Goal: Task Accomplishment & Management: Use online tool/utility

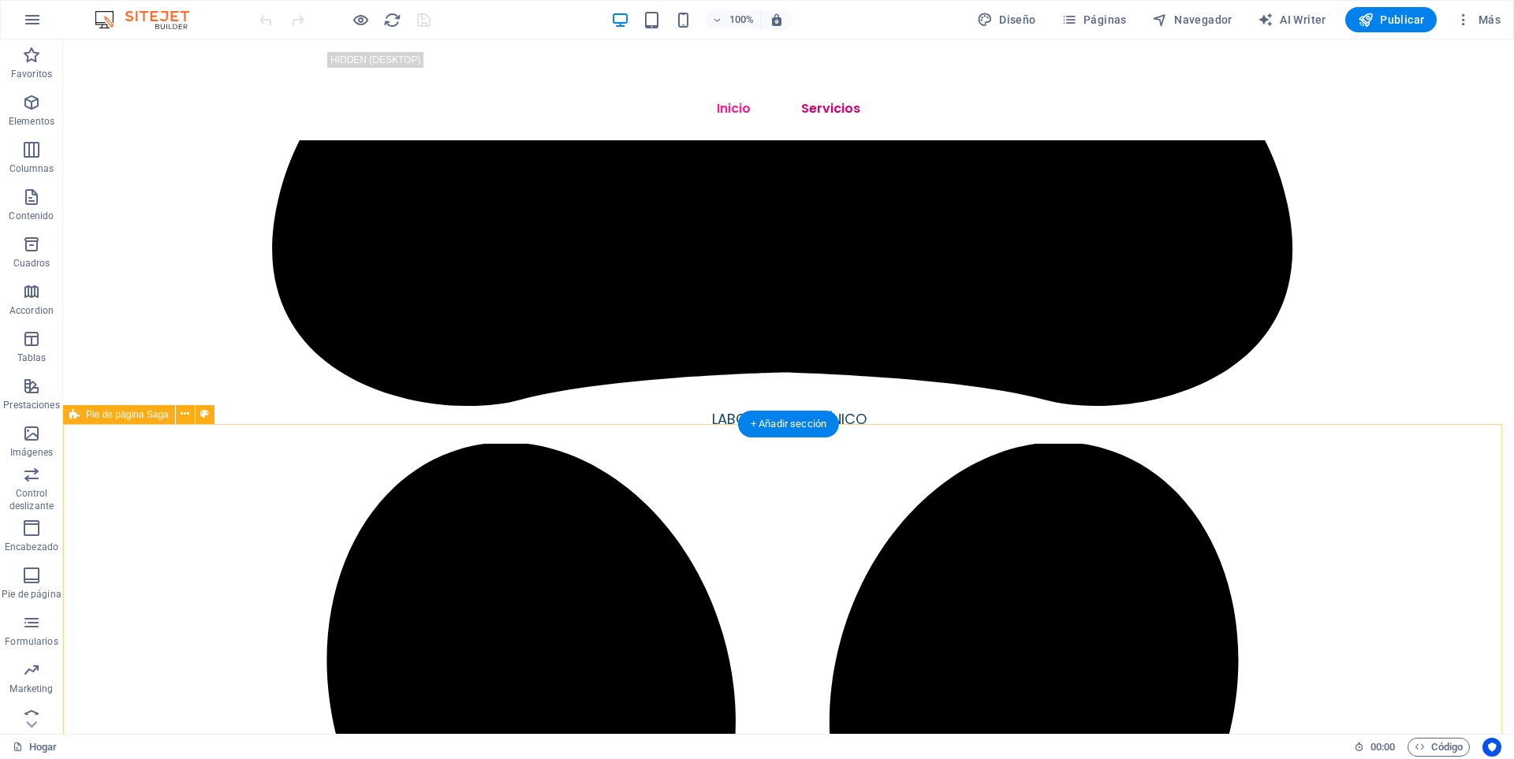
scroll to position [5291, 0]
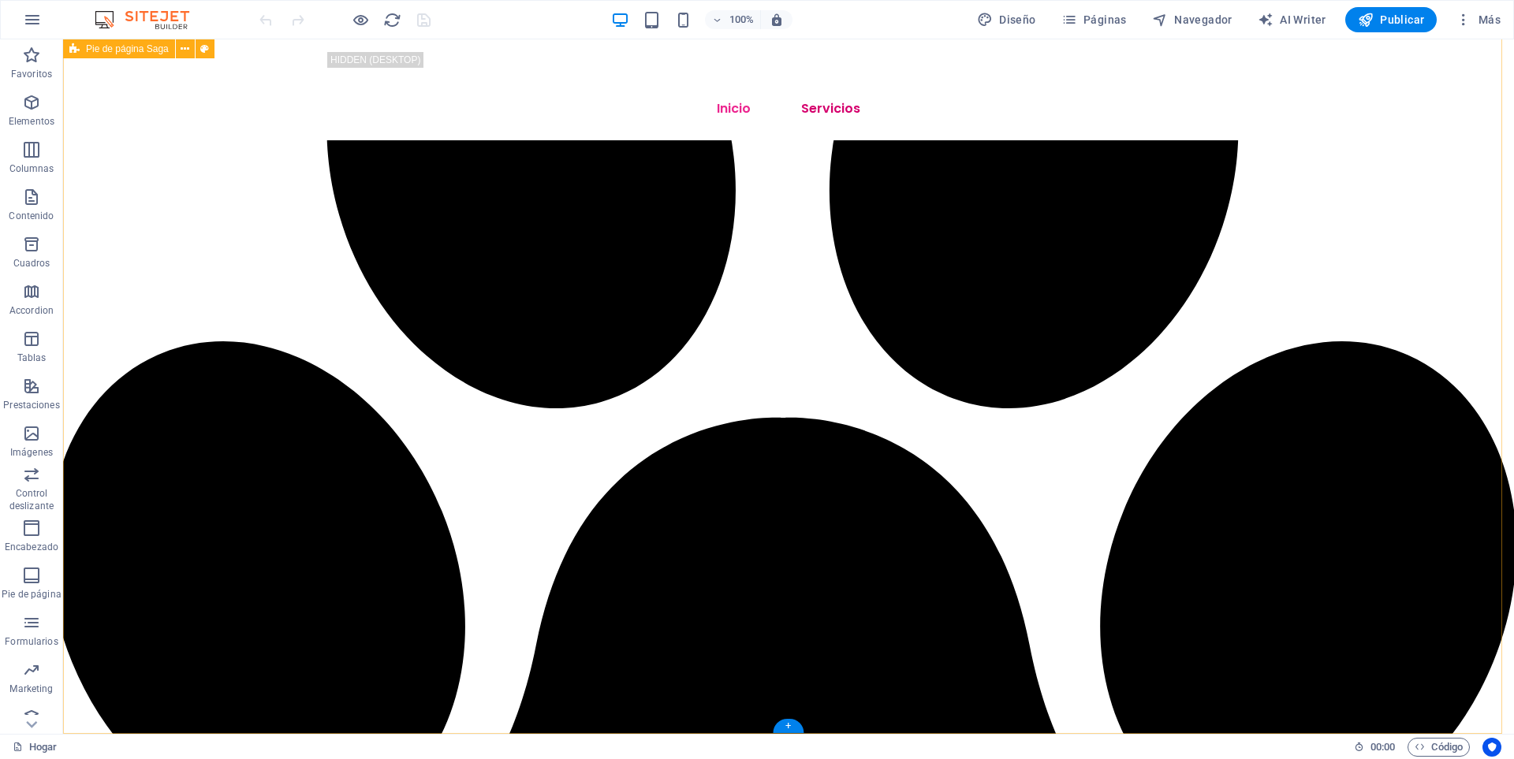
select select "px"
select select "footer"
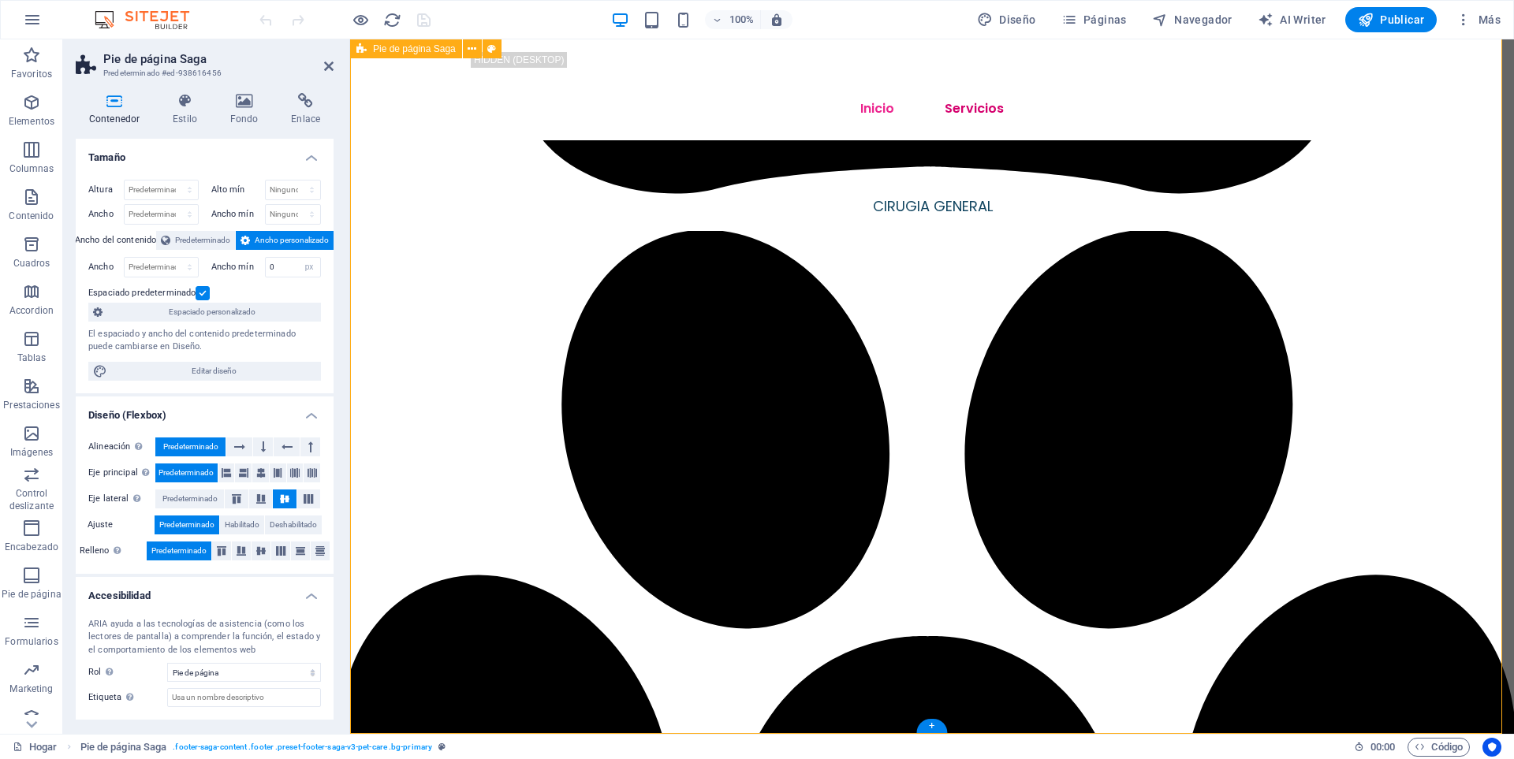
scroll to position [5240, 0]
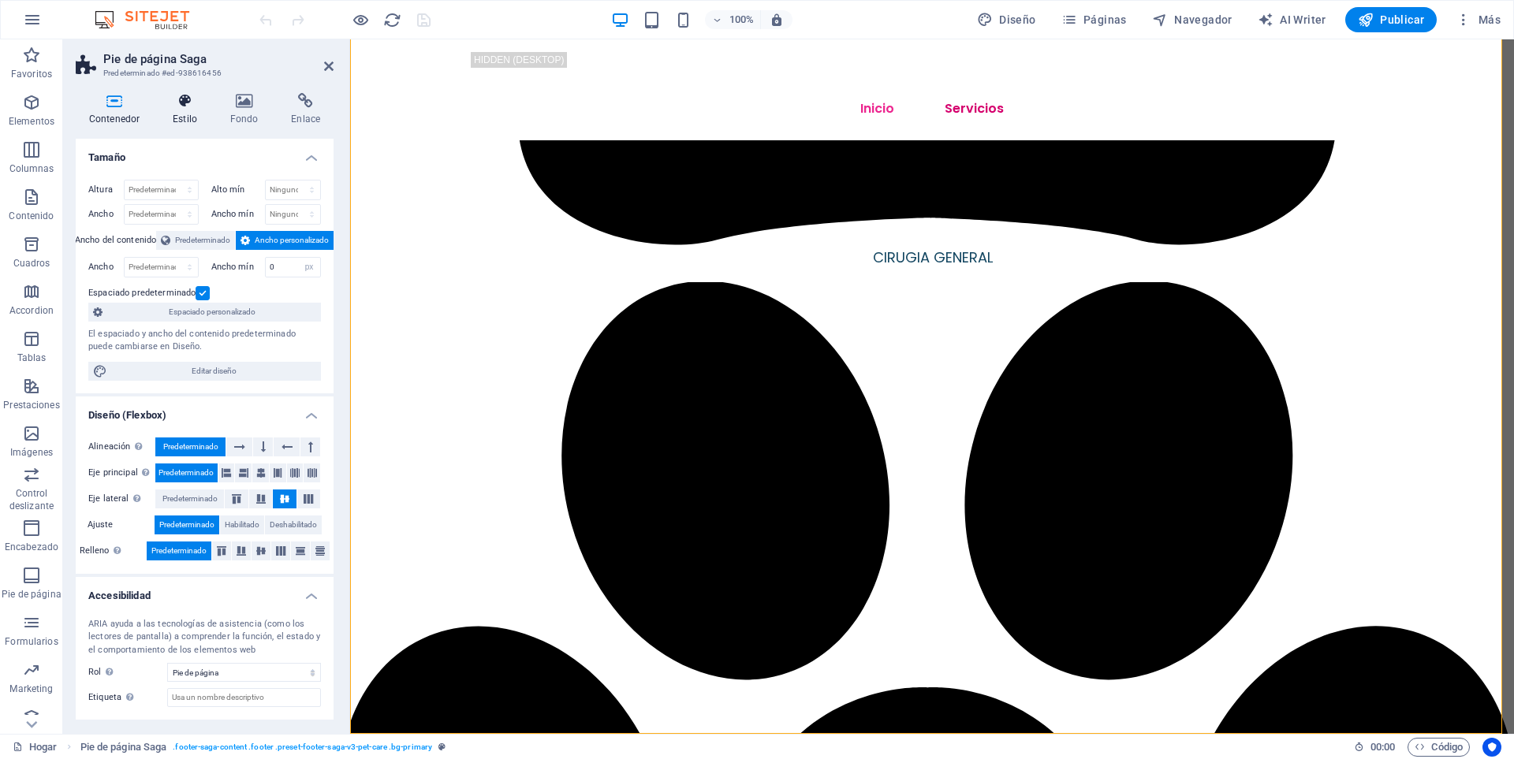
click at [178, 112] on h4 "Estilo" at bounding box center [188, 109] width 58 height 33
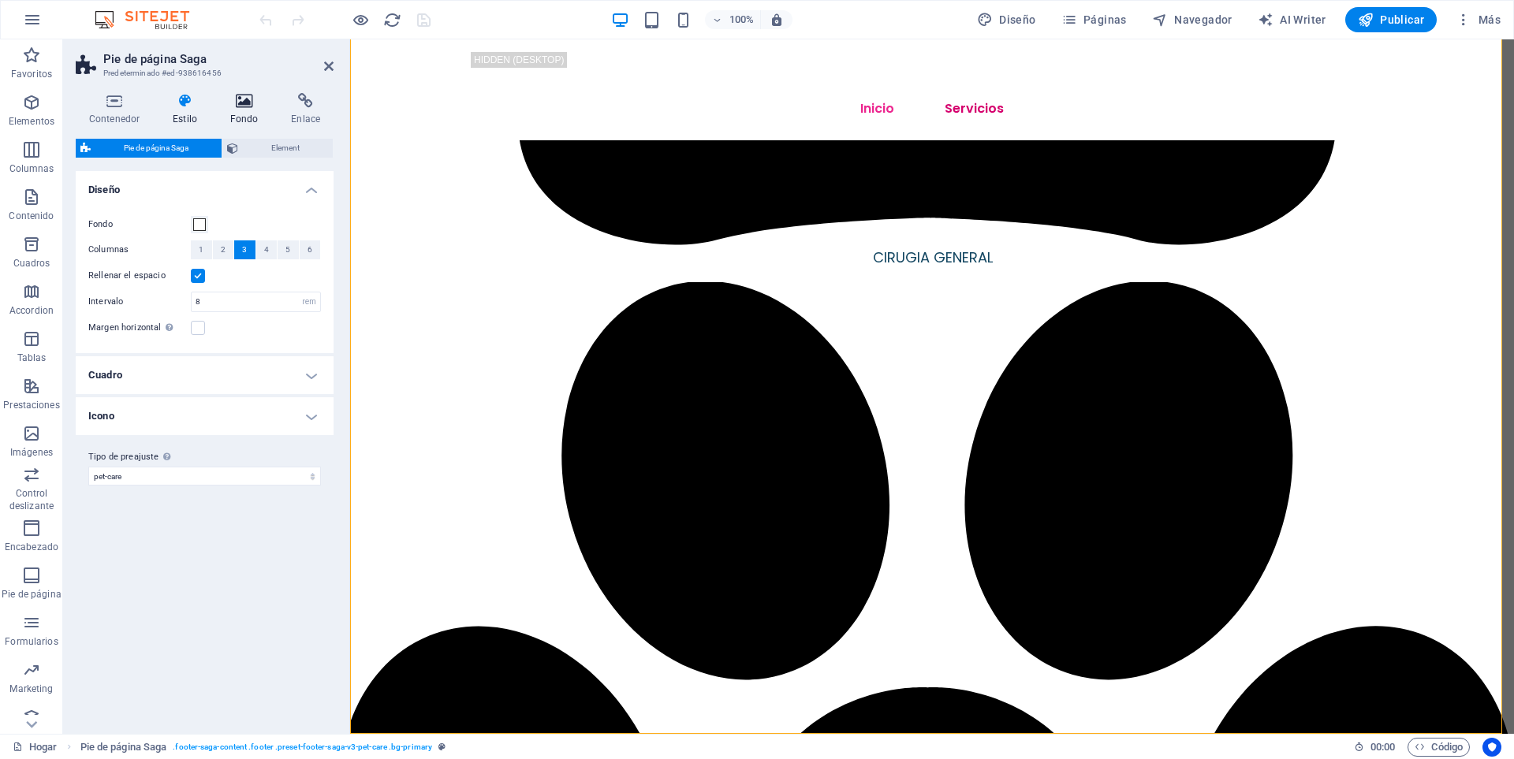
click at [243, 114] on h4 "Fondo" at bounding box center [248, 109] width 62 height 33
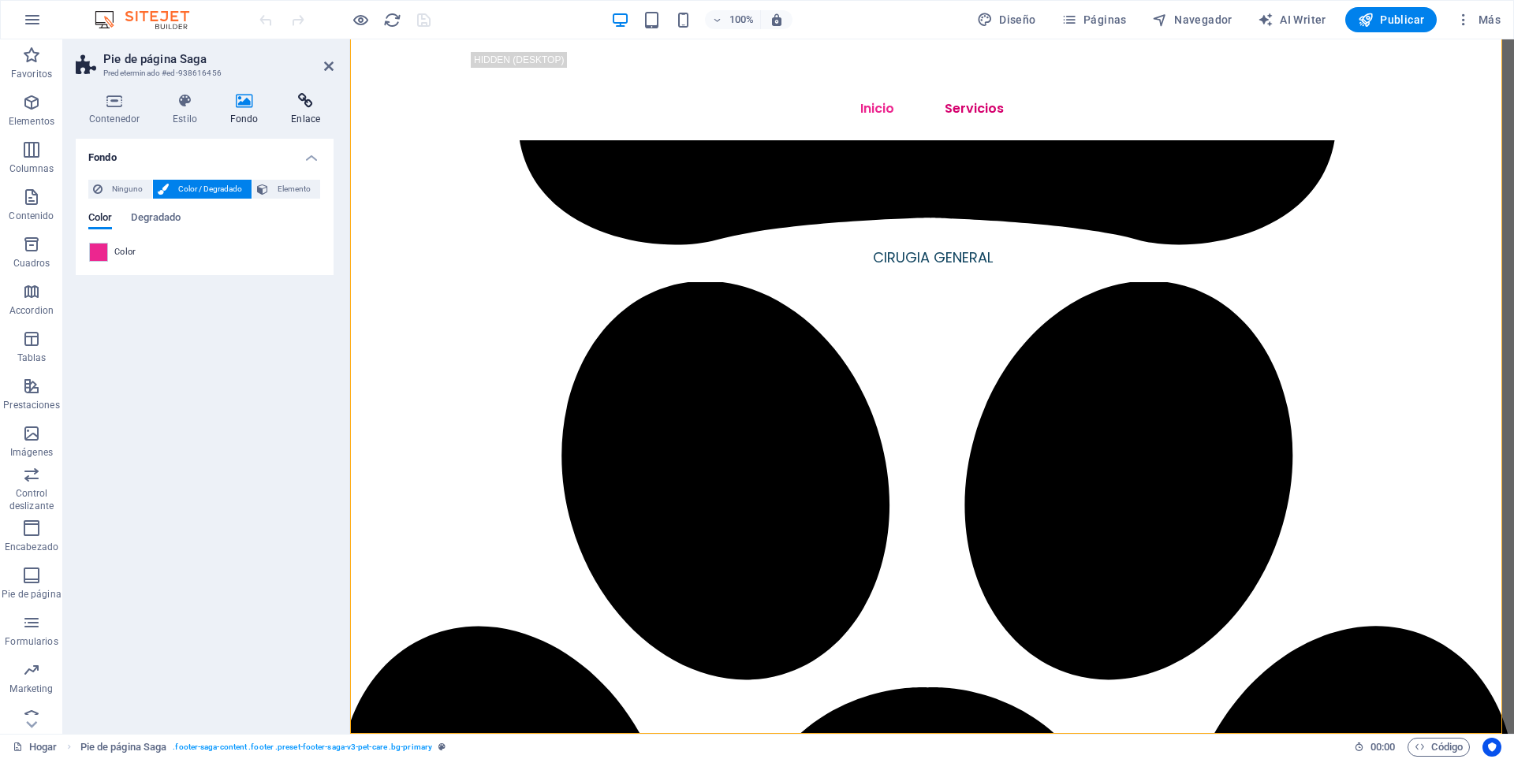
click at [289, 108] on icon at bounding box center [306, 101] width 56 height 16
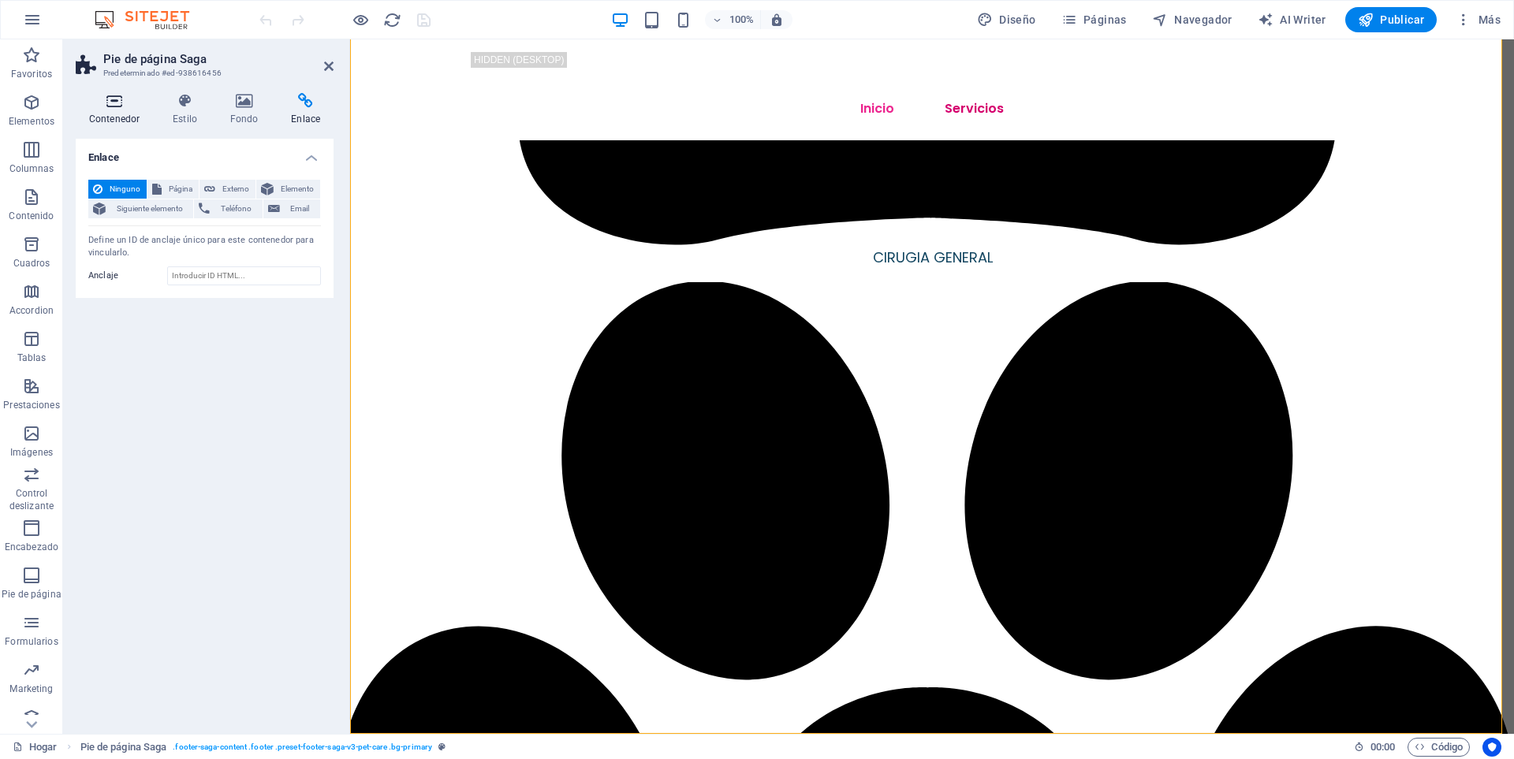
click at [132, 105] on icon at bounding box center [114, 101] width 77 height 16
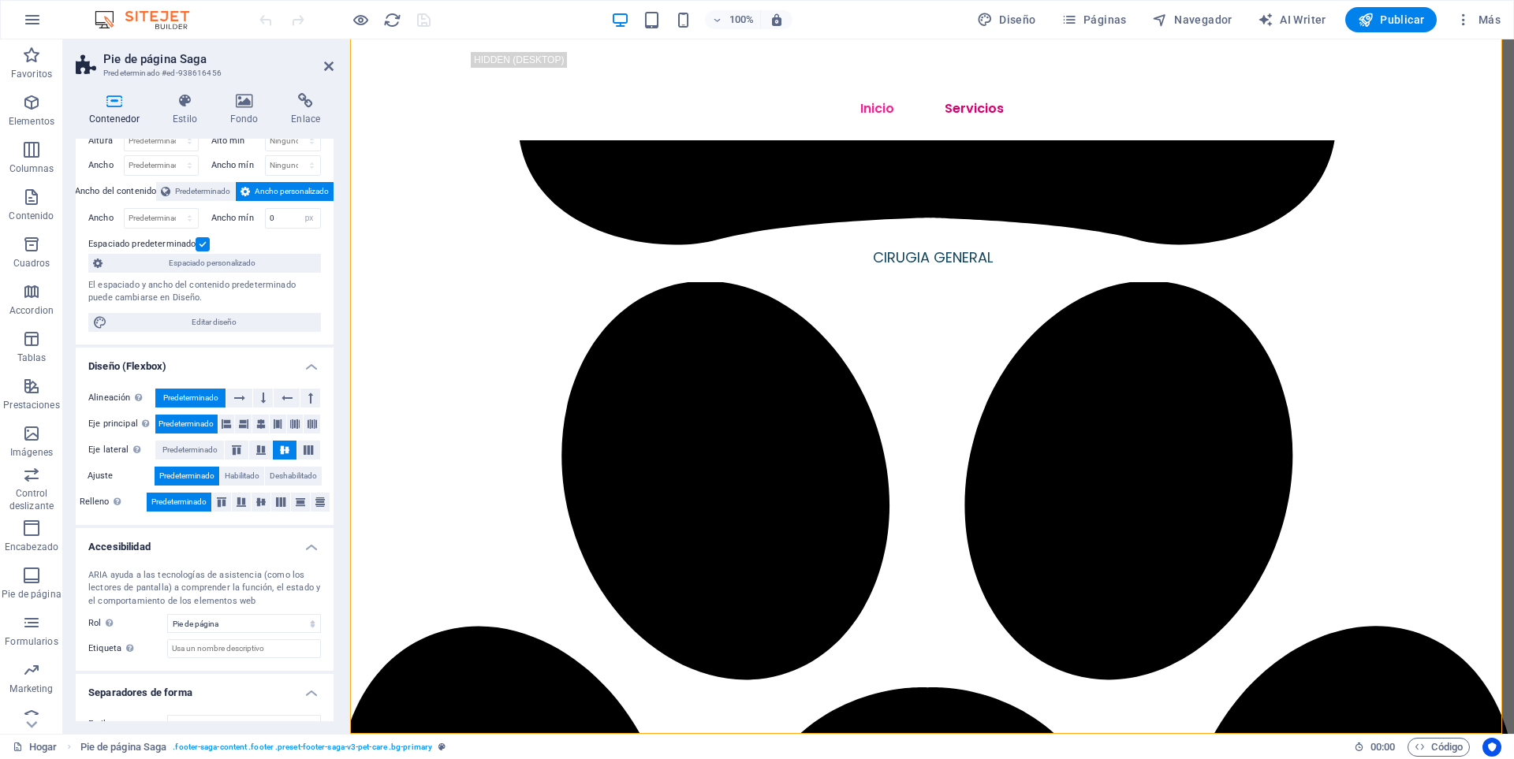
scroll to position [74, 0]
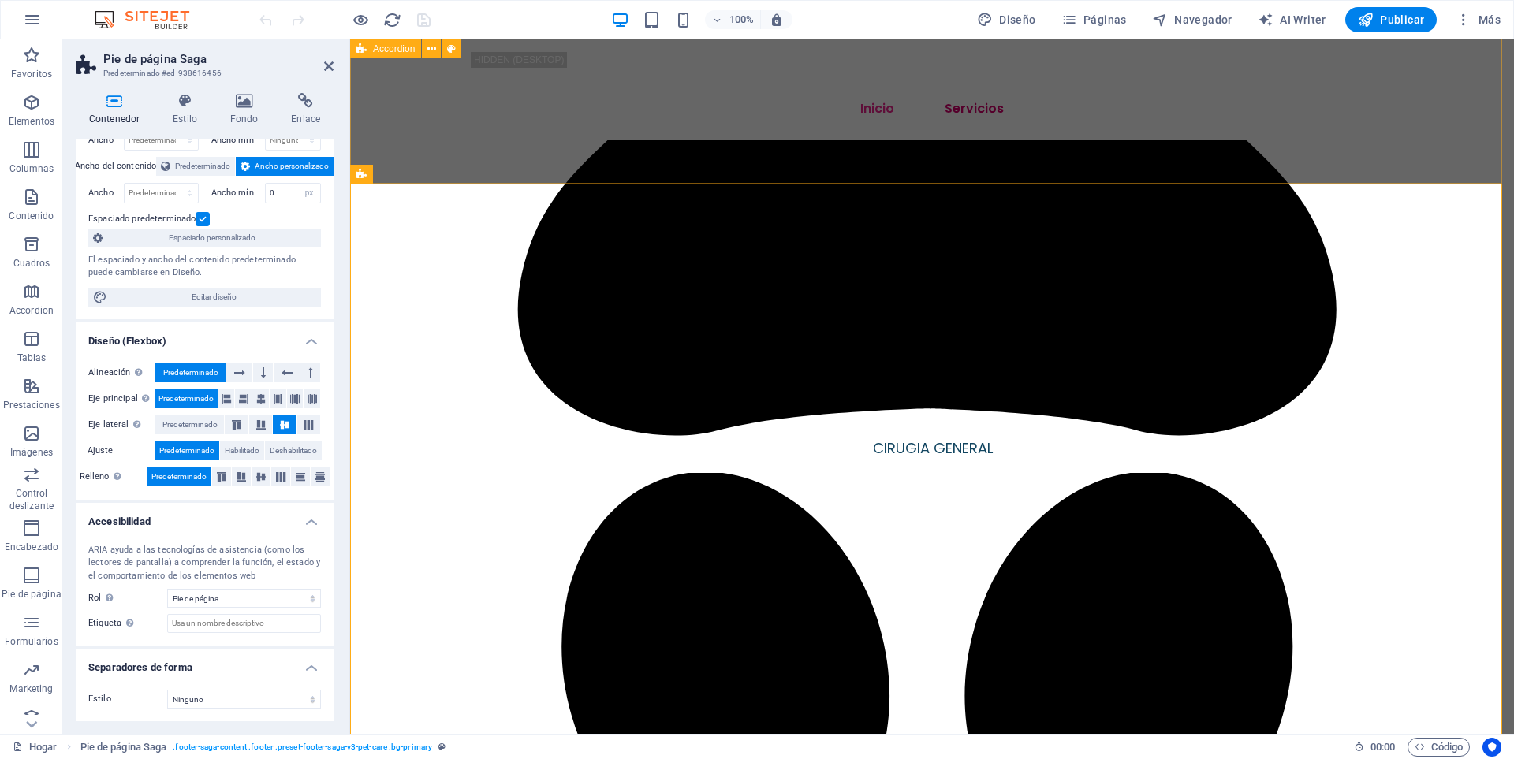
scroll to position [5030, 0]
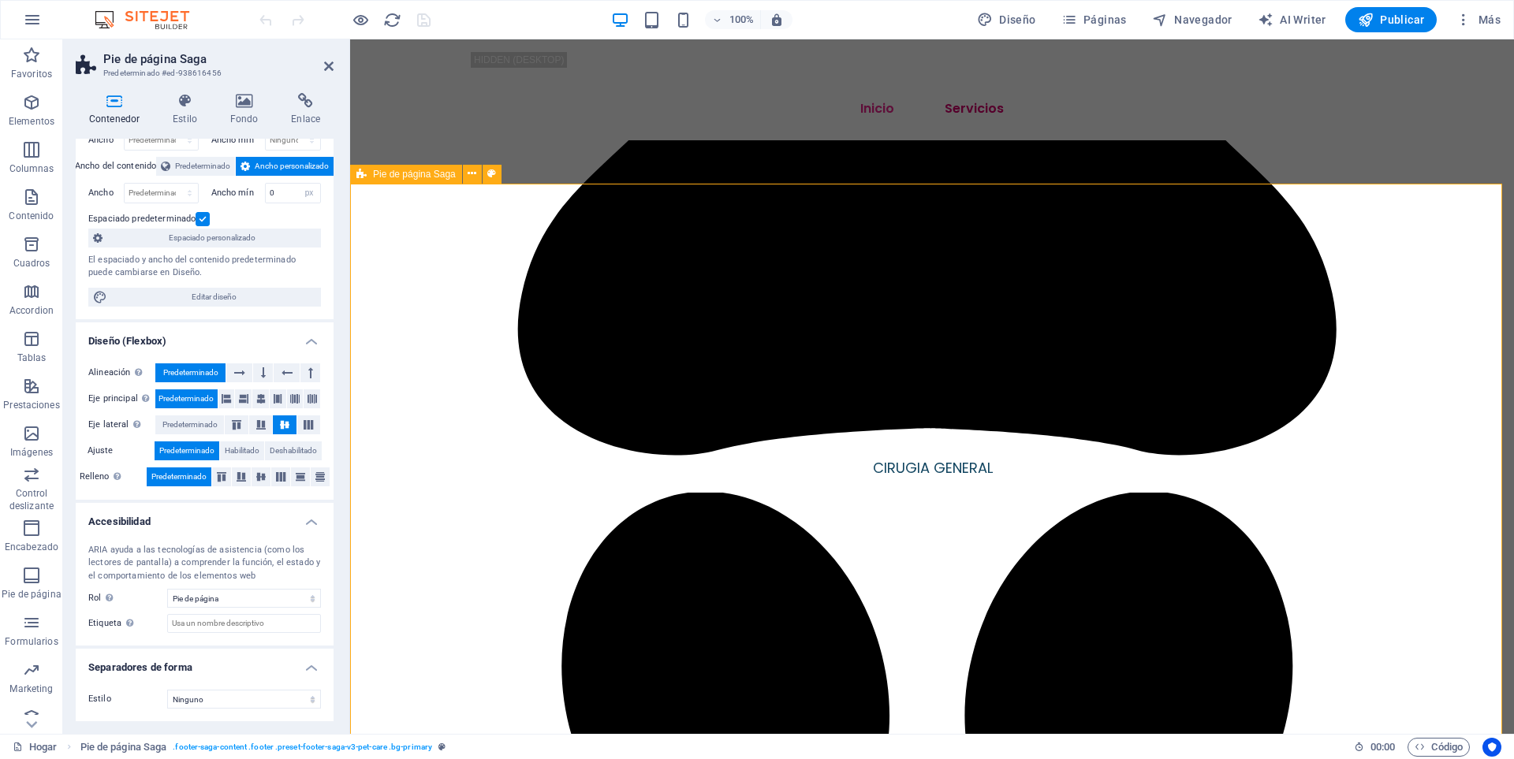
click at [415, 171] on span "Pie de página Saga" at bounding box center [414, 174] width 83 height 9
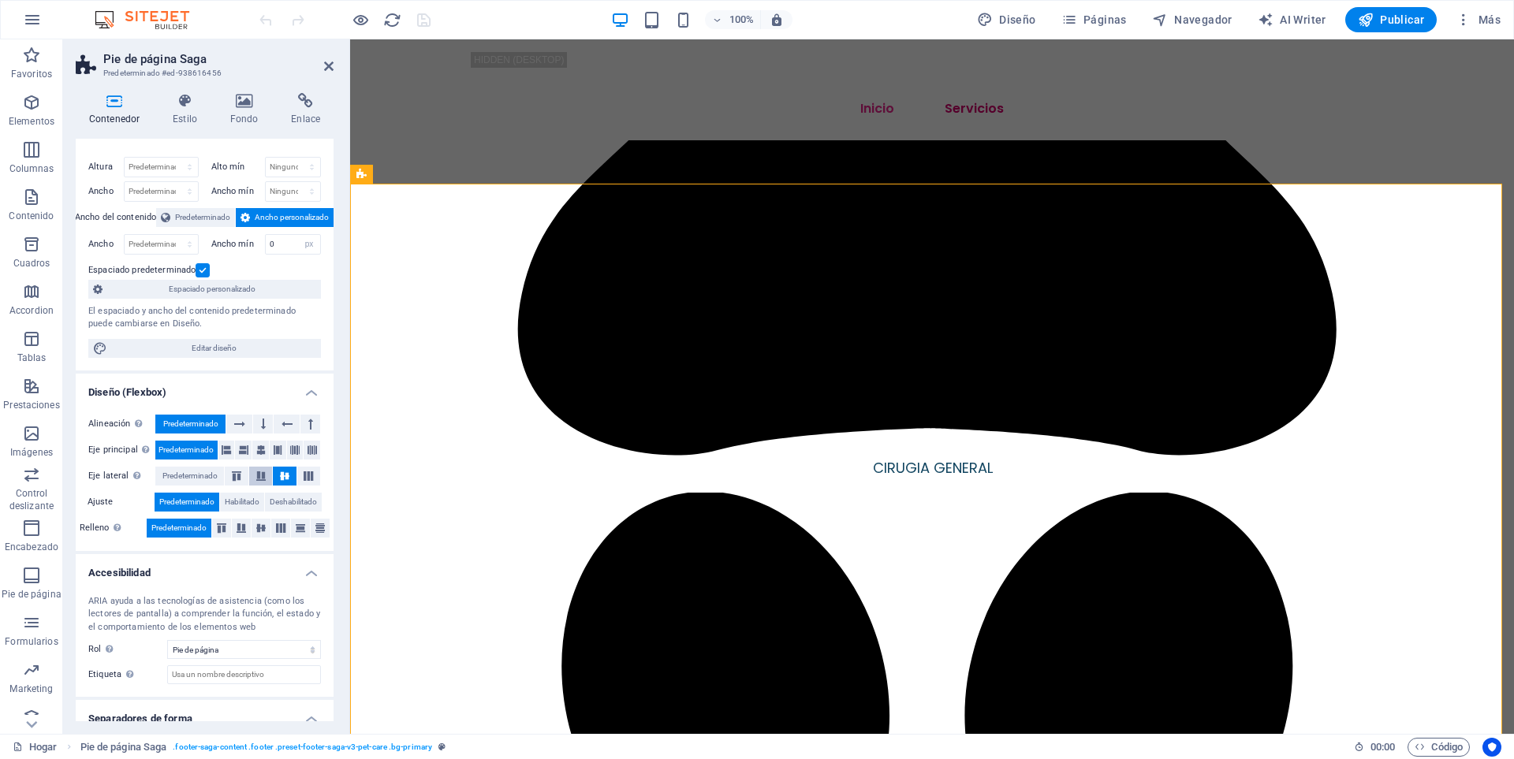
scroll to position [0, 0]
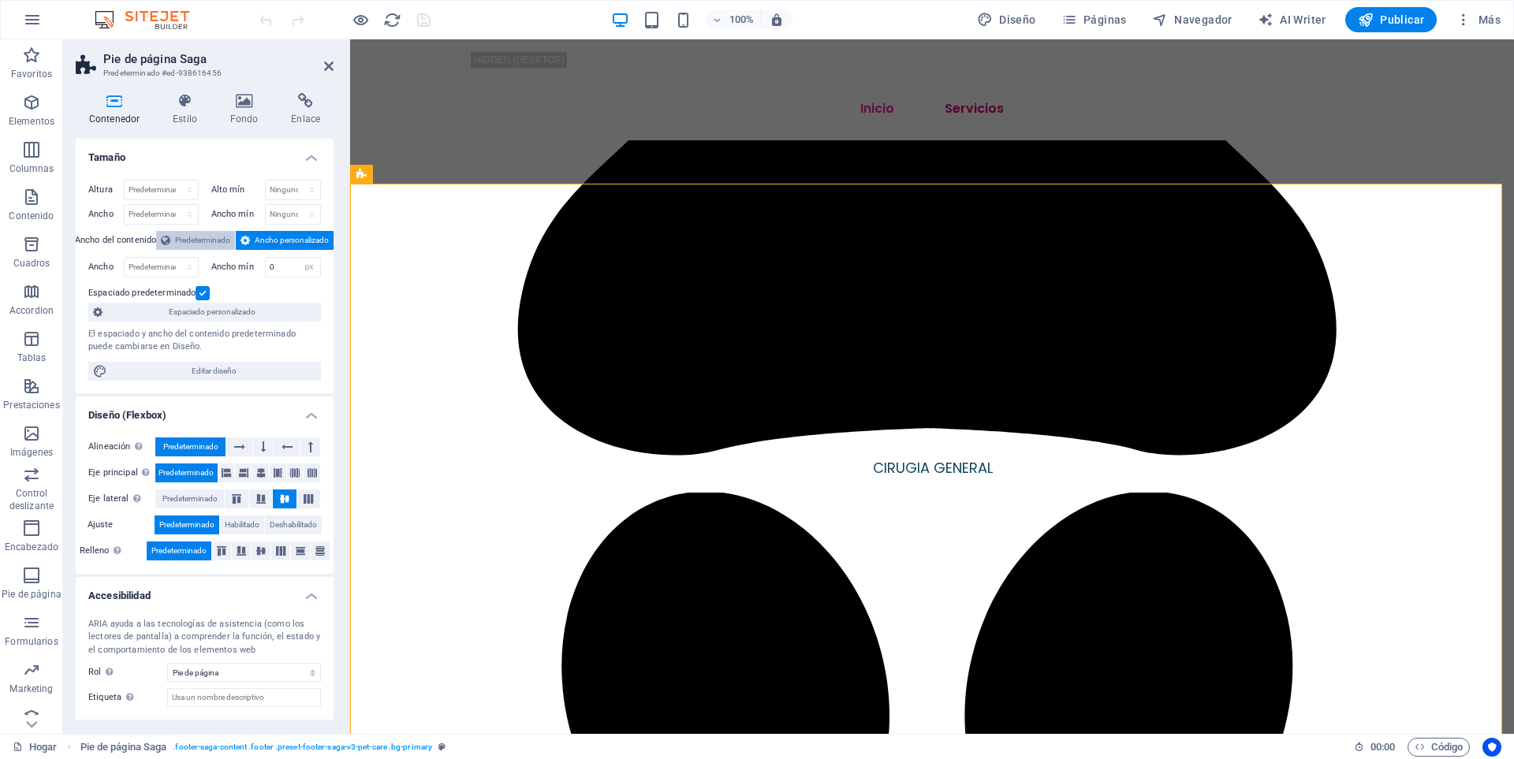
click at [192, 236] on span "Predeterminado" at bounding box center [202, 240] width 55 height 19
select select "DISABLED_OPTION_VALUE"
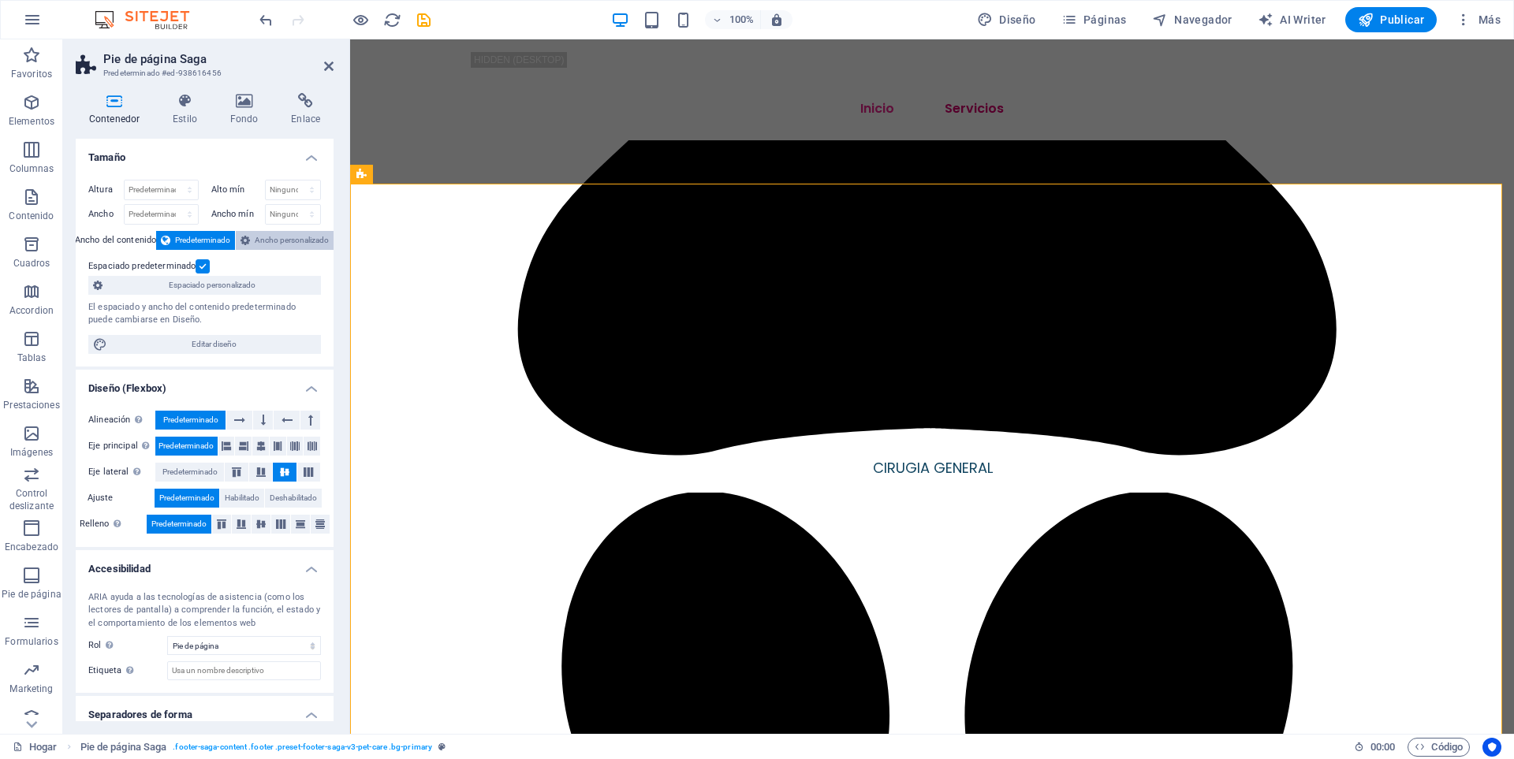
click at [275, 237] on span "Ancho personalizado" at bounding box center [292, 240] width 74 height 19
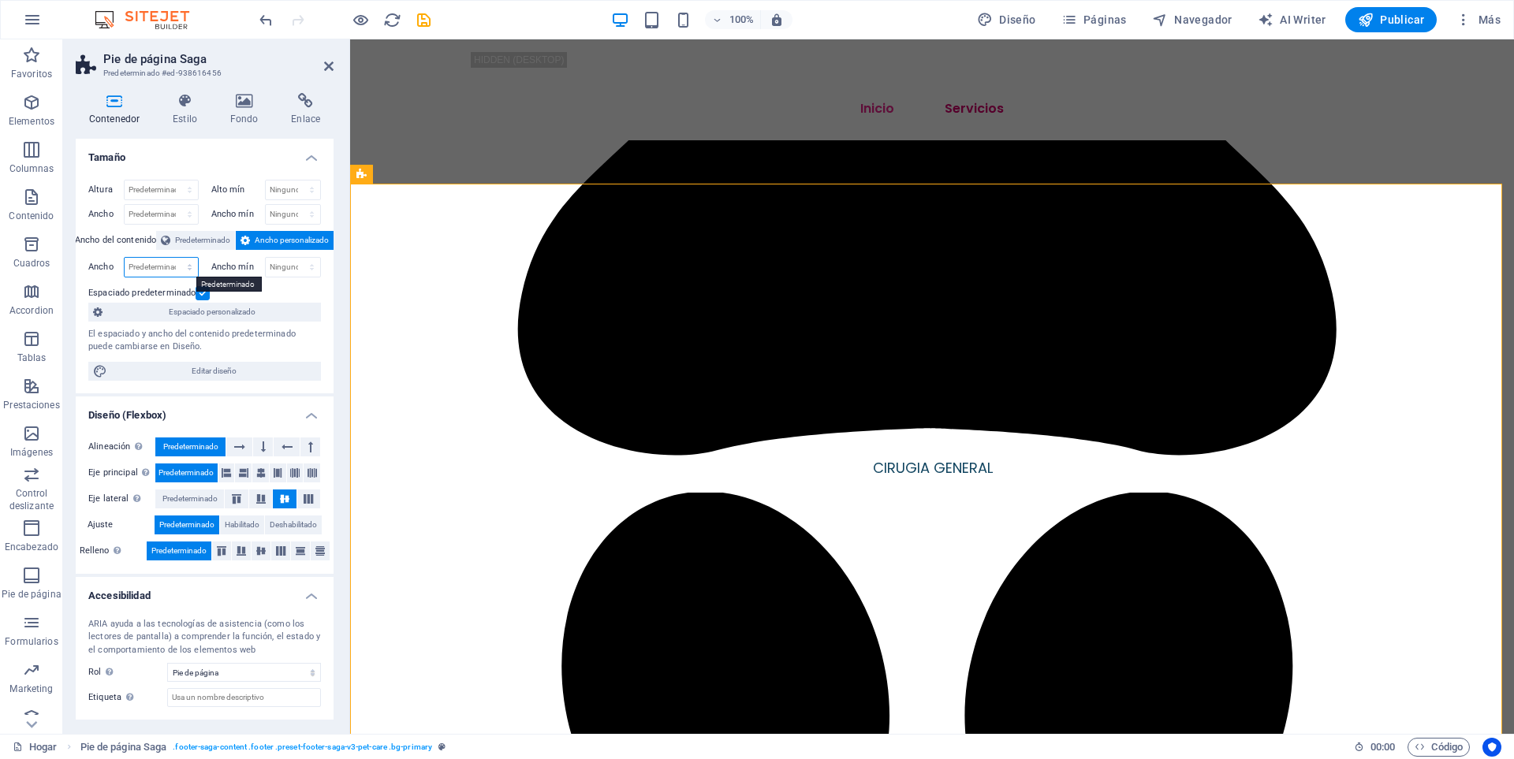
click at [157, 264] on select "Predeterminado px rem % em vh vw" at bounding box center [161, 267] width 73 height 19
select select "px"
click at [173, 258] on select "Predeterminado px rem % em vh vw" at bounding box center [161, 267] width 73 height 19
type input "1"
type input "910"
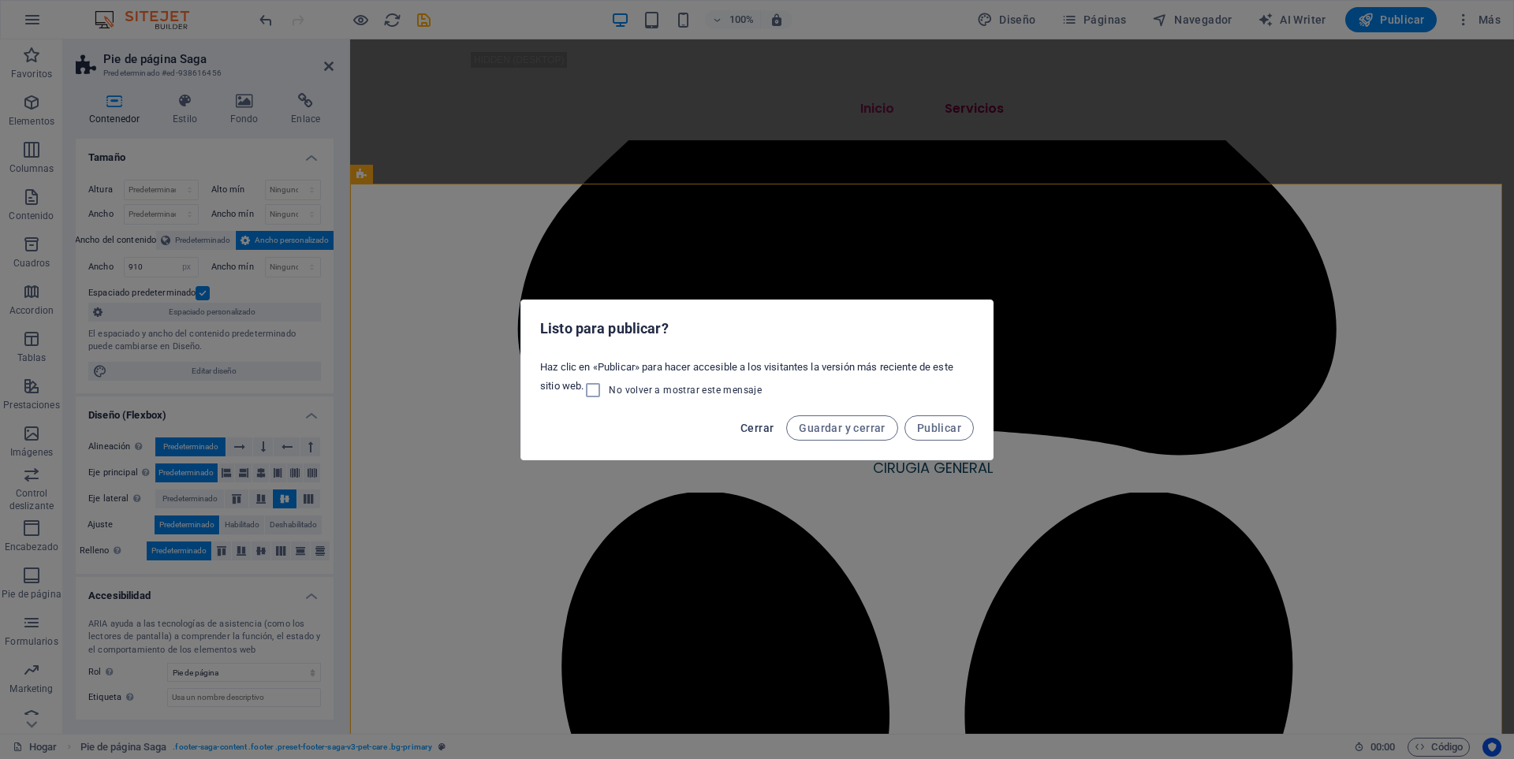
click at [758, 430] on span "Cerrar" at bounding box center [756, 428] width 33 height 13
